Goal: Information Seeking & Learning: Learn about a topic

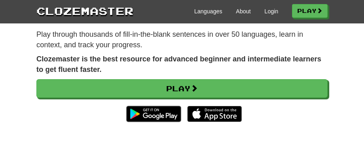
scroll to position [80, 0]
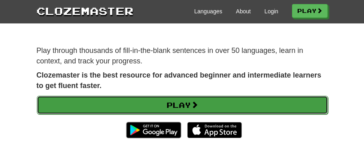
click at [182, 104] on link "Play" at bounding box center [182, 105] width 291 height 19
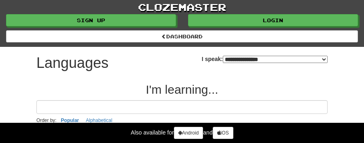
select select "*******"
click at [123, 104] on input at bounding box center [181, 107] width 291 height 14
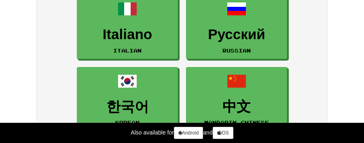
scroll to position [290, 0]
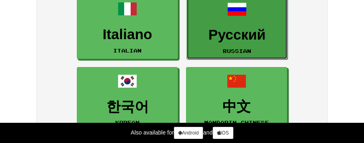
click at [242, 33] on h3 "Русский" at bounding box center [237, 35] width 92 height 16
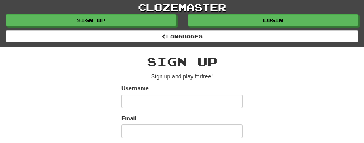
click at [138, 102] on input "Username" at bounding box center [181, 102] width 121 height 14
type input "********"
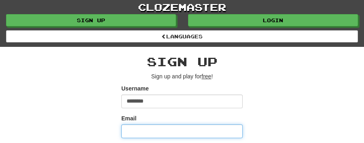
click at [133, 133] on input "Email" at bounding box center [181, 131] width 121 height 14
type input "**********"
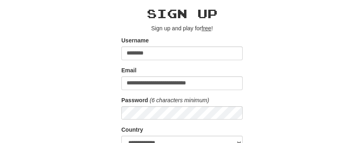
scroll to position [64, 0]
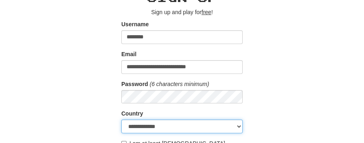
click at [237, 126] on select "**********" at bounding box center [181, 127] width 121 height 14
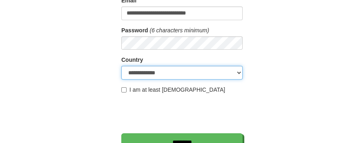
scroll to position [117, 0]
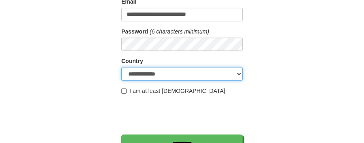
click at [236, 74] on select "**********" at bounding box center [181, 74] width 121 height 14
select select "**"
click at [121, 67] on select "**********" at bounding box center [181, 74] width 121 height 14
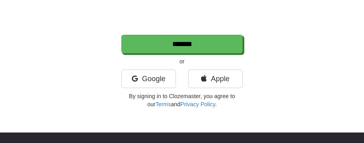
scroll to position [218, 0]
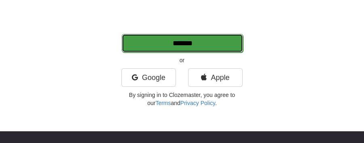
click at [187, 39] on input "*******" at bounding box center [182, 43] width 121 height 19
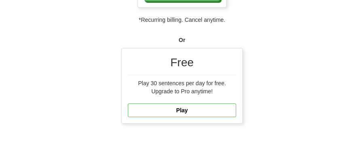
scroll to position [290, 0]
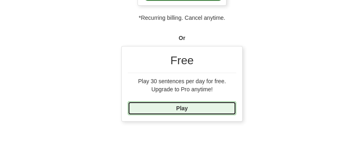
click at [181, 115] on link "Play" at bounding box center [182, 108] width 108 height 14
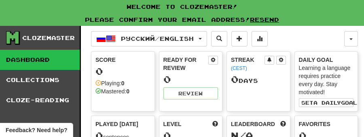
scroll to position [13, 0]
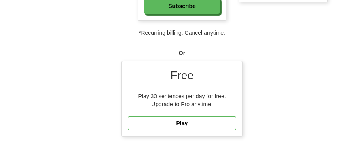
scroll to position [290, 0]
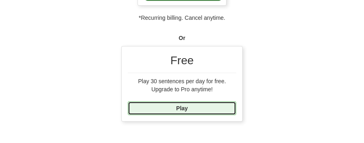
click at [186, 115] on link "Play" at bounding box center [182, 108] width 108 height 14
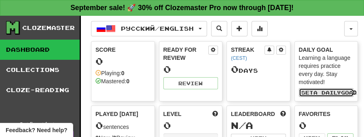
click at [327, 92] on span "a daily" at bounding box center [326, 93] width 27 height 6
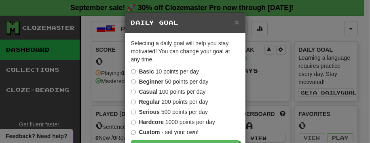
click at [133, 92] on label "Casual 100 points per day" at bounding box center [168, 92] width 75 height 8
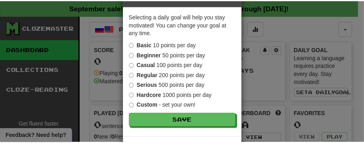
scroll to position [24, 0]
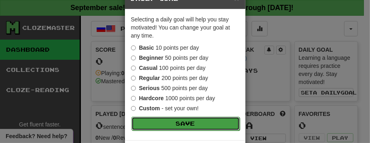
click at [194, 124] on button "Save" at bounding box center [185, 124] width 108 height 14
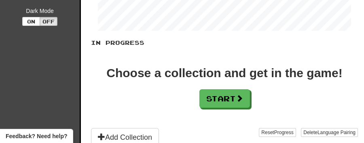
scroll to position [167, 0]
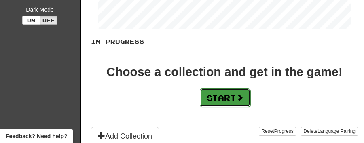
click at [216, 101] on button "Start" at bounding box center [225, 97] width 50 height 19
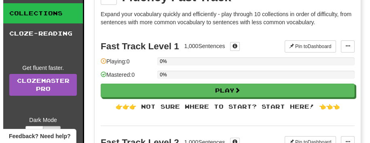
scroll to position [61, 0]
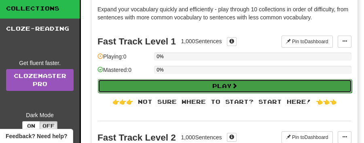
click at [223, 90] on button "Play" at bounding box center [225, 86] width 254 height 14
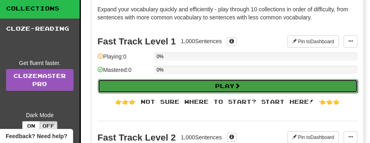
select select "**"
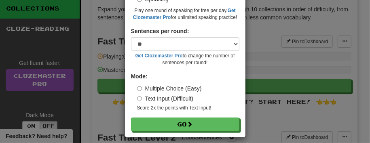
scroll to position [90, 0]
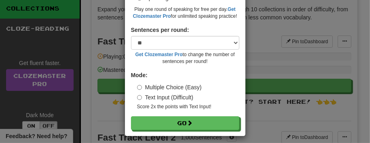
click at [265, 111] on div "× Play Fast Track Level 1 Skill: Vocabulary Listening Speaking Play one round o…" at bounding box center [185, 71] width 370 height 143
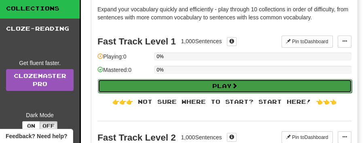
click at [210, 85] on button "Play" at bounding box center [225, 86] width 254 height 14
select select "**"
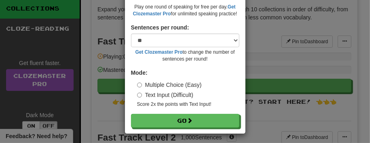
scroll to position [95, 0]
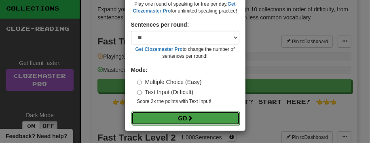
click at [193, 119] on button "Go" at bounding box center [185, 118] width 108 height 14
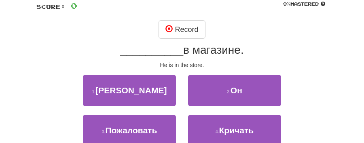
scroll to position [72, 0]
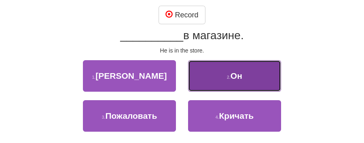
click at [243, 76] on button "2 . Он" at bounding box center [234, 76] width 93 height 32
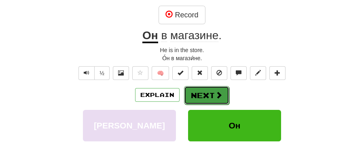
click at [189, 96] on button "Next" at bounding box center [206, 95] width 45 height 19
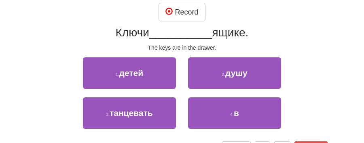
scroll to position [72, 0]
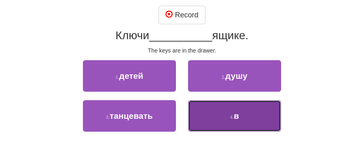
click at [237, 116] on span "в" at bounding box center [235, 115] width 5 height 9
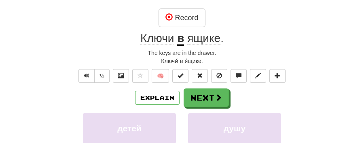
scroll to position [75, 0]
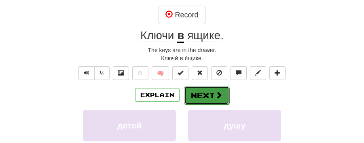
click at [209, 96] on button "Next" at bounding box center [206, 95] width 45 height 19
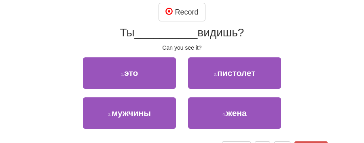
scroll to position [72, 0]
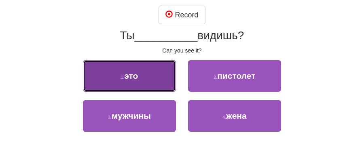
click at [127, 78] on span "это" at bounding box center [131, 75] width 14 height 9
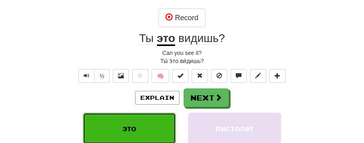
scroll to position [75, 0]
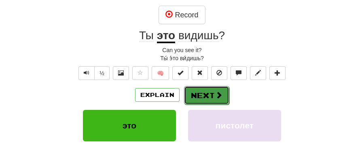
click at [210, 93] on button "Next" at bounding box center [206, 95] width 45 height 19
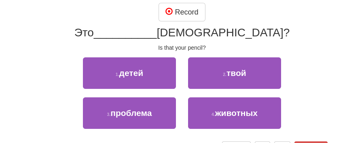
scroll to position [72, 0]
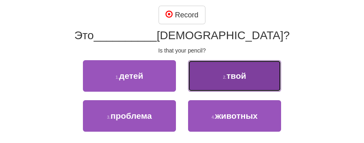
click at [234, 74] on span "твой" at bounding box center [236, 75] width 20 height 9
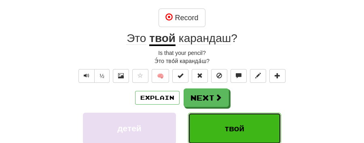
scroll to position [75, 0]
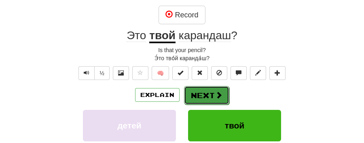
click at [209, 95] on button "Next" at bounding box center [206, 95] width 45 height 19
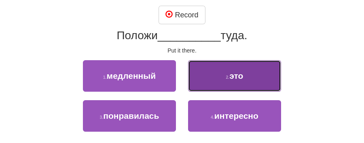
click at [238, 75] on span "это" at bounding box center [236, 75] width 14 height 9
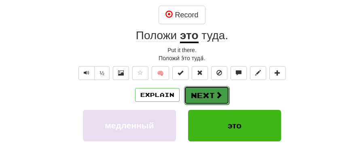
click at [210, 95] on button "Next" at bounding box center [206, 95] width 45 height 19
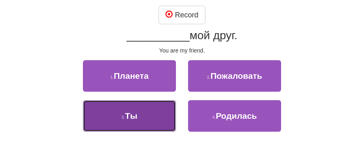
click at [137, 116] on span "Ты" at bounding box center [131, 115] width 13 height 9
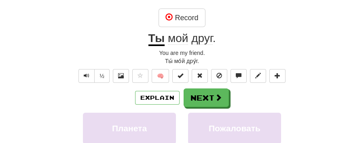
scroll to position [75, 0]
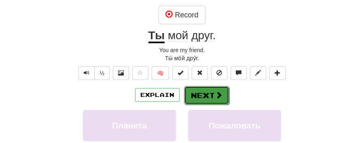
click at [207, 93] on button "Next" at bounding box center [206, 95] width 45 height 19
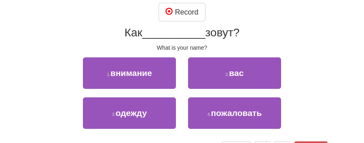
scroll to position [72, 0]
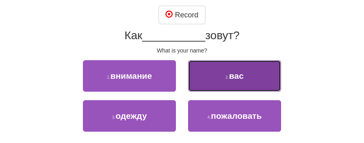
click at [232, 76] on span "вас" at bounding box center [236, 75] width 15 height 9
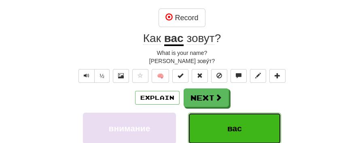
scroll to position [75, 0]
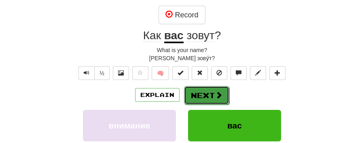
click at [203, 92] on button "Next" at bounding box center [206, 95] width 45 height 19
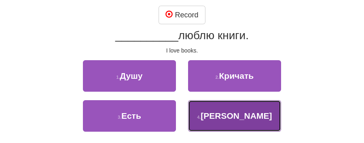
click at [225, 113] on button "4 . Я" at bounding box center [234, 116] width 93 height 32
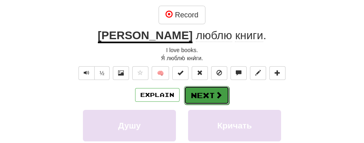
click at [203, 92] on button "Next" at bounding box center [206, 95] width 45 height 19
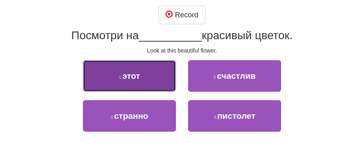
click at [129, 76] on span "этот" at bounding box center [131, 75] width 18 height 9
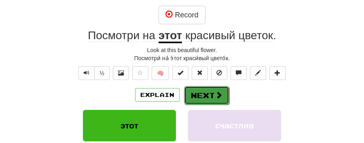
click at [206, 96] on button "Next" at bounding box center [206, 95] width 45 height 19
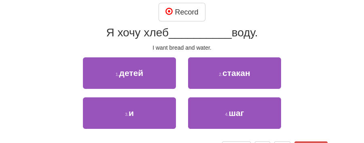
scroll to position [72, 0]
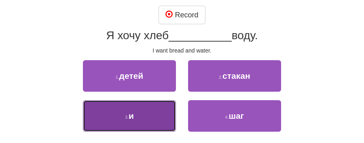
click at [139, 116] on button "3 . и" at bounding box center [129, 116] width 93 height 32
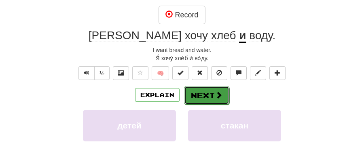
click at [197, 91] on button "Next" at bounding box center [206, 95] width 45 height 19
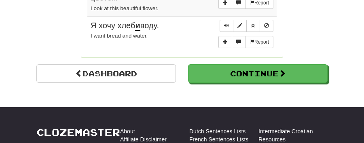
scroll to position [866, 0]
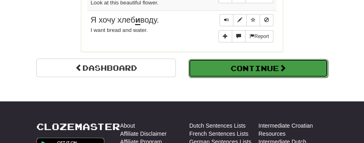
click at [253, 59] on button "Continue" at bounding box center [257, 68] width 139 height 19
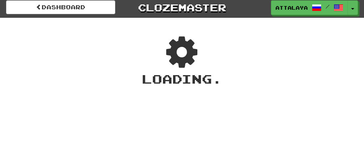
scroll to position [0, 0]
